Goal: Information Seeking & Learning: Learn about a topic

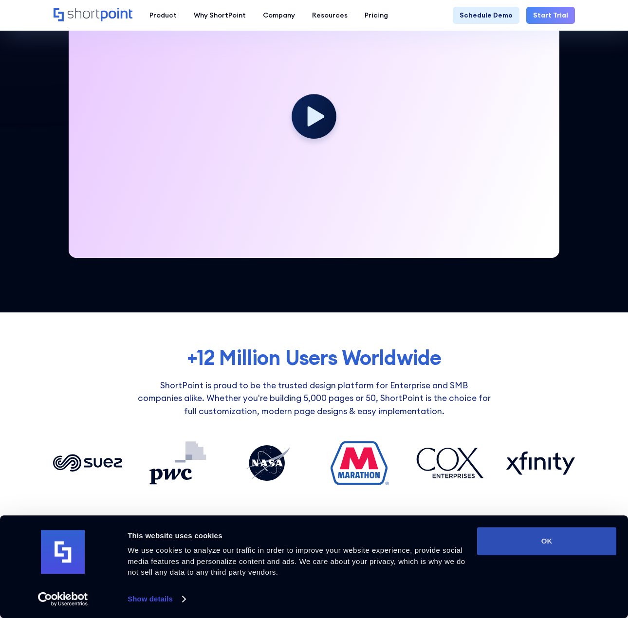
scroll to position [341, 0]
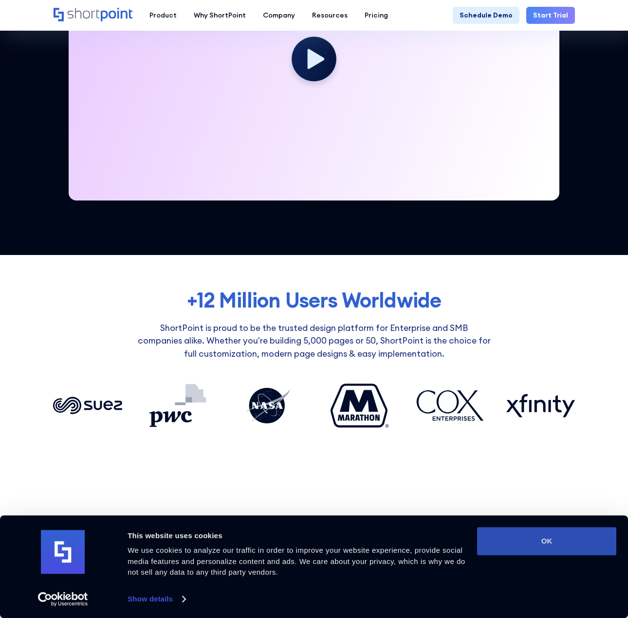
click at [583, 542] on button "OK" at bounding box center [546, 541] width 139 height 28
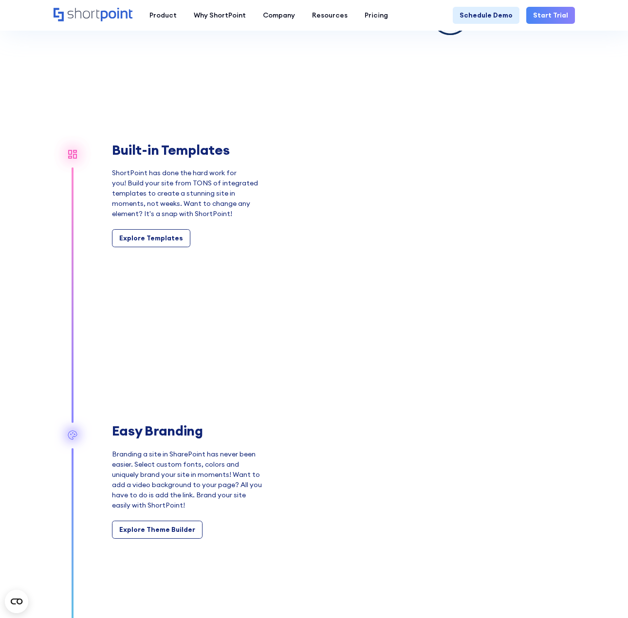
scroll to position [535, 0]
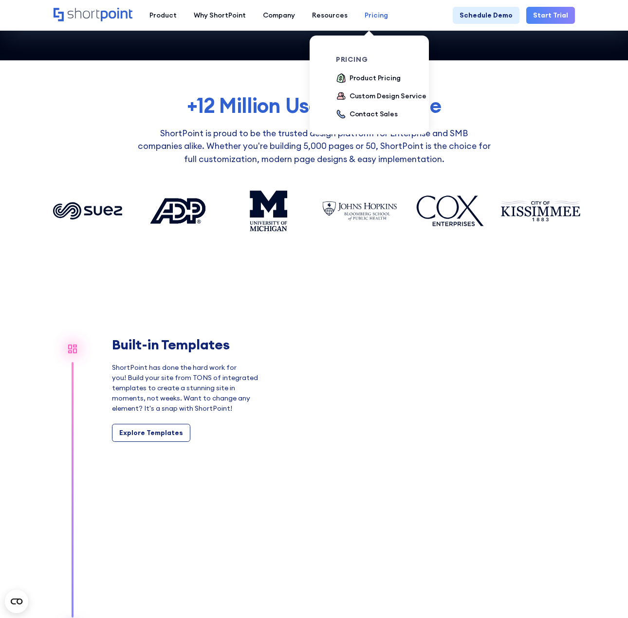
click at [378, 16] on div "Pricing" at bounding box center [375, 15] width 23 height 10
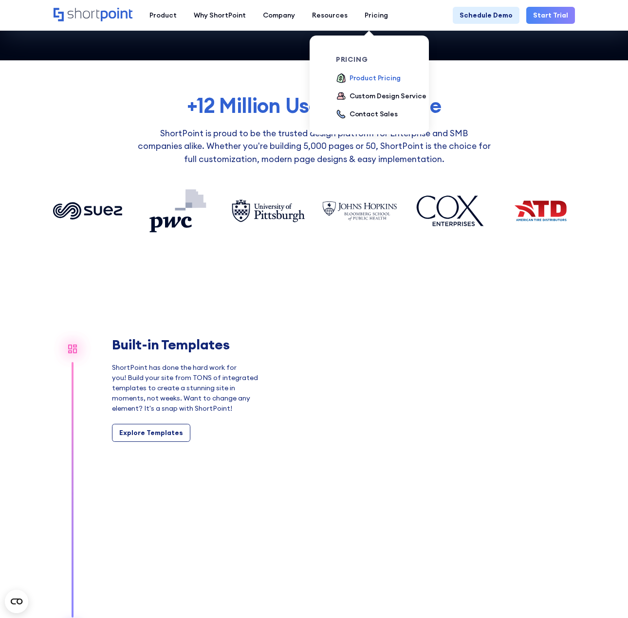
click at [365, 77] on div "Product Pricing" at bounding box center [374, 78] width 51 height 10
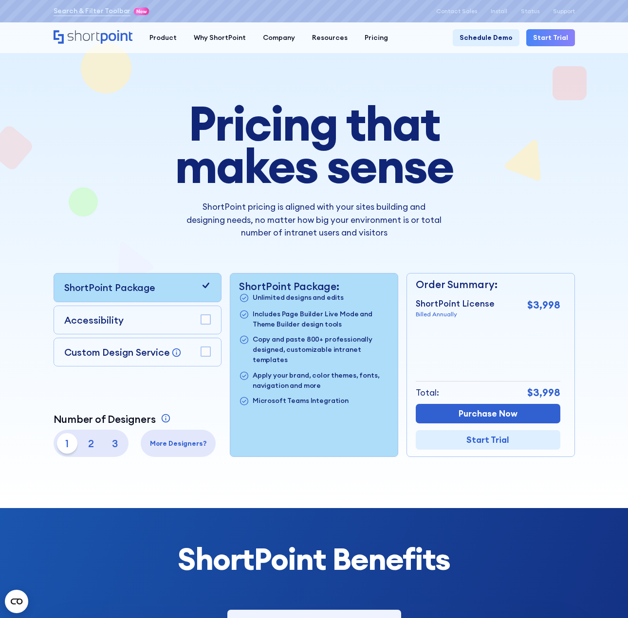
click at [112, 444] on p "3" at bounding box center [115, 443] width 20 height 20
click at [91, 445] on p "2" at bounding box center [91, 443] width 20 height 20
click at [64, 439] on p "1" at bounding box center [67, 443] width 20 height 20
click at [163, 313] on div "Accessibility" at bounding box center [137, 320] width 146 height 14
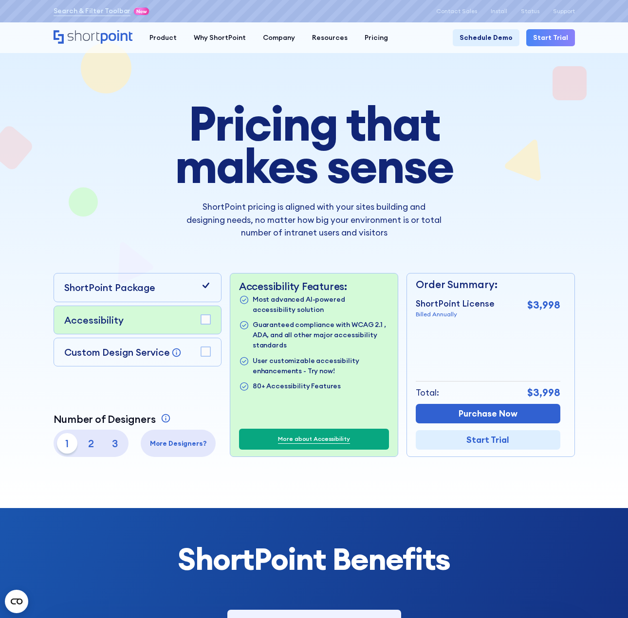
click at [203, 321] on rect at bounding box center [205, 319] width 9 height 9
click at [188, 356] on div "Custom Design Service Bring your dream design to life with our Custom Design Se…" at bounding box center [137, 352] width 146 height 14
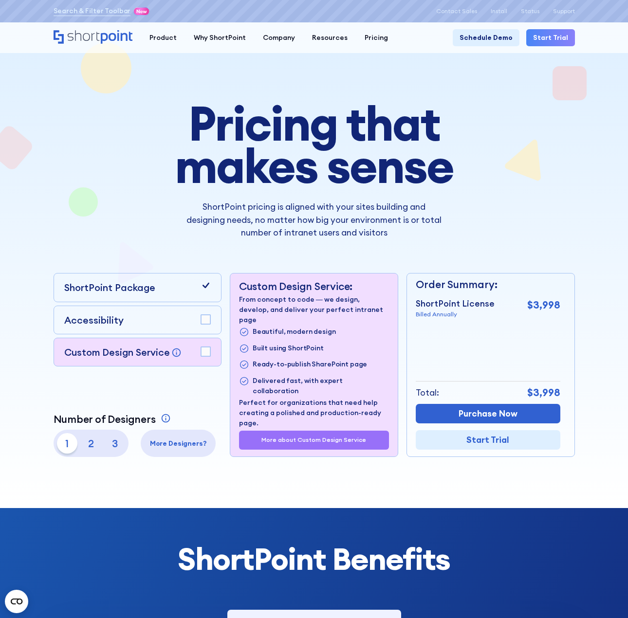
click at [203, 350] on rect at bounding box center [205, 351] width 9 height 9
click at [201, 350] on rect at bounding box center [205, 351] width 9 height 9
